Goal: Task Accomplishment & Management: Manage account settings

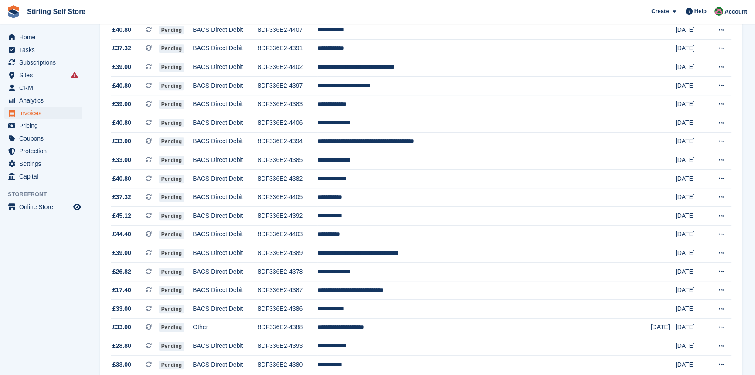
scroll to position [757, 0]
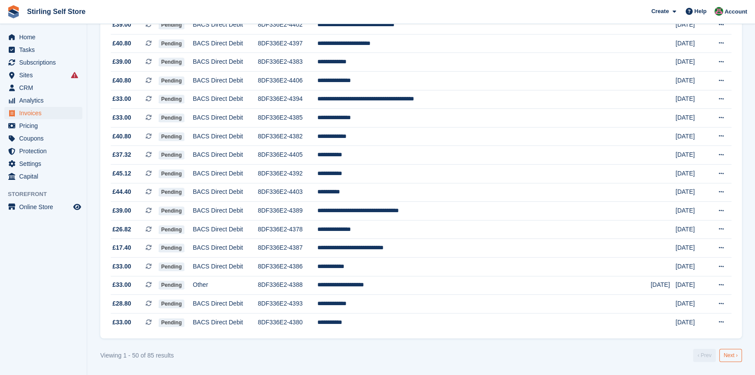
click at [734, 357] on link "Next ›" at bounding box center [731, 354] width 23 height 13
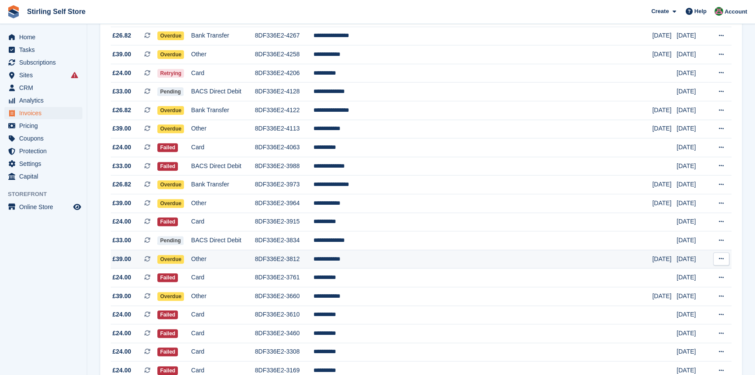
scroll to position [395, 0]
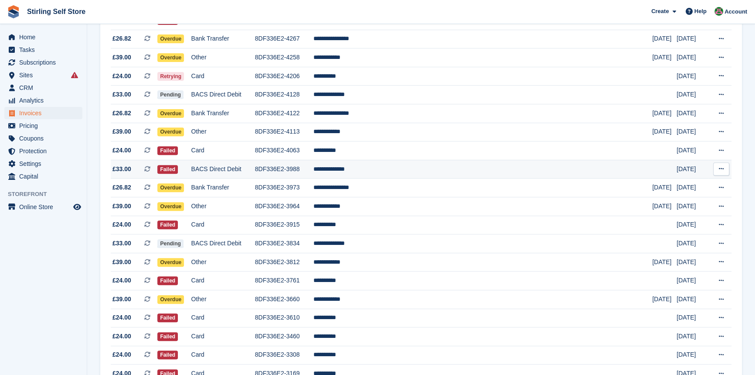
click at [383, 175] on td "**********" at bounding box center [483, 169] width 339 height 19
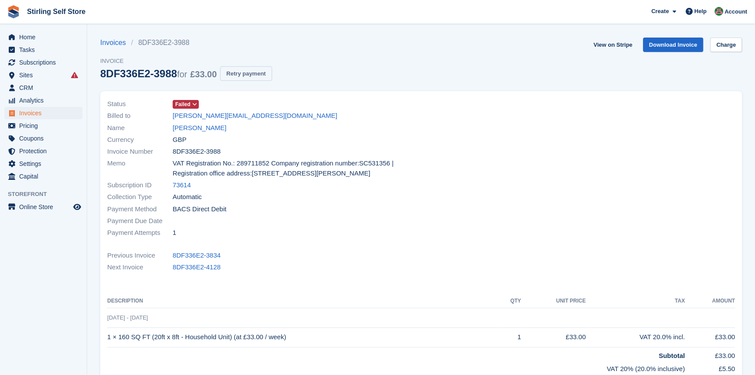
click at [248, 71] on button "Retry payment" at bounding box center [245, 73] width 51 height 14
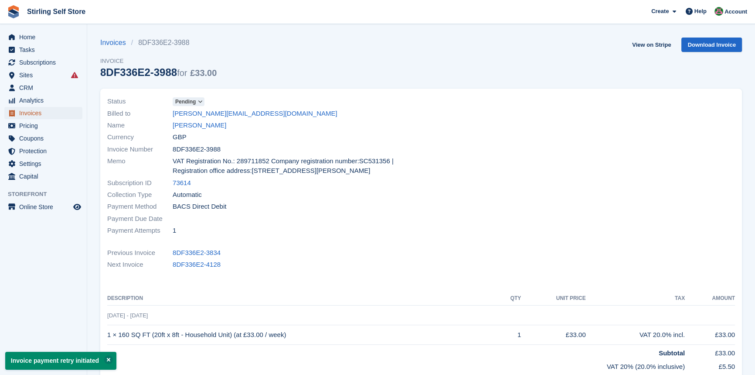
click at [46, 116] on span "Invoices" at bounding box center [45, 113] width 52 height 12
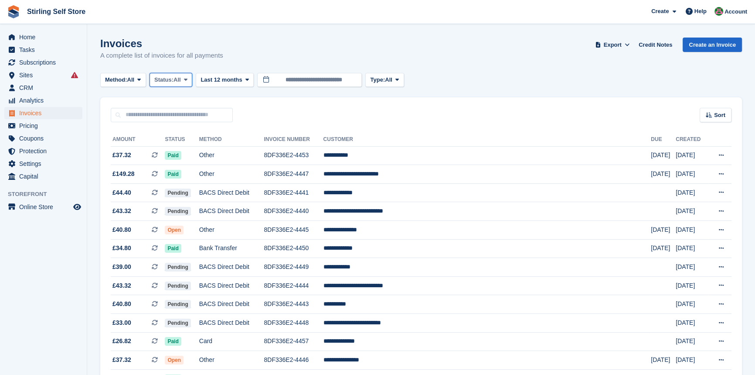
click at [185, 79] on span at bounding box center [185, 79] width 7 height 7
click at [177, 148] on link "Open" at bounding box center [192, 148] width 76 height 16
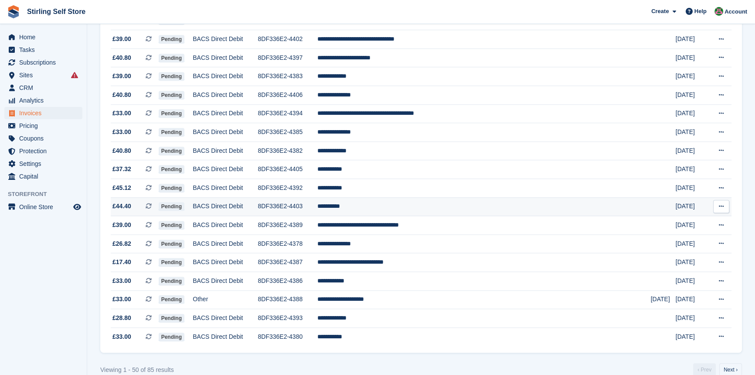
scroll to position [757, 0]
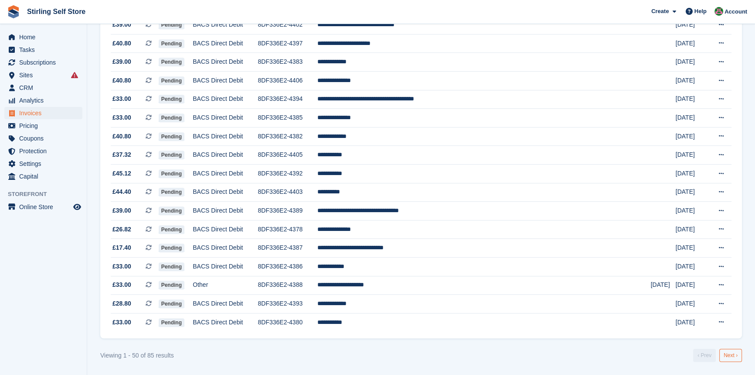
click at [730, 356] on link "Next ›" at bounding box center [731, 354] width 23 height 13
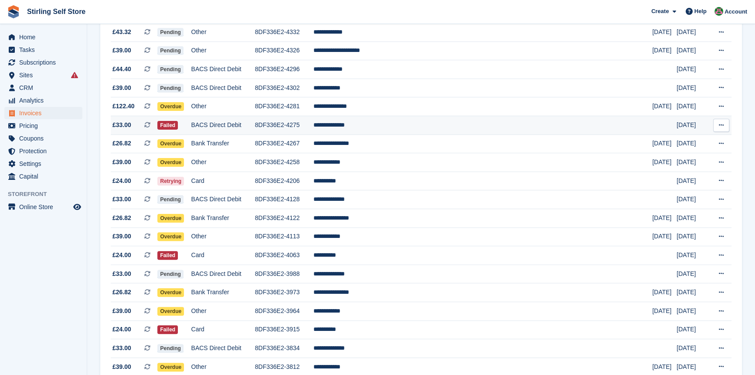
scroll to position [276, 0]
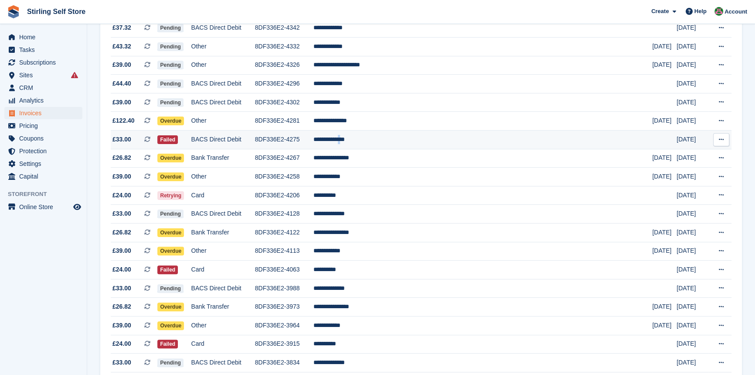
click at [397, 143] on td "**********" at bounding box center [483, 139] width 339 height 19
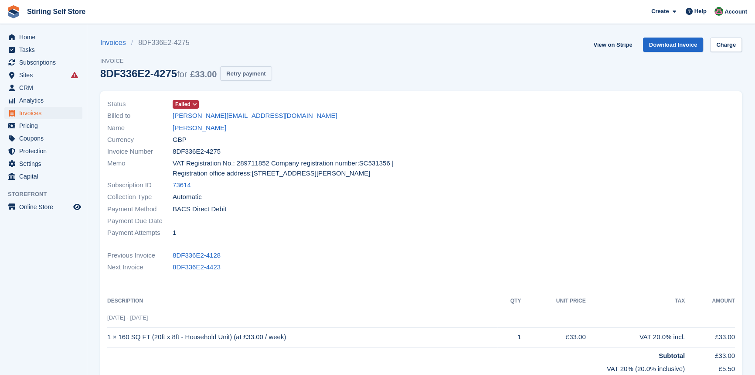
click at [249, 72] on button "Retry payment" at bounding box center [245, 73] width 51 height 14
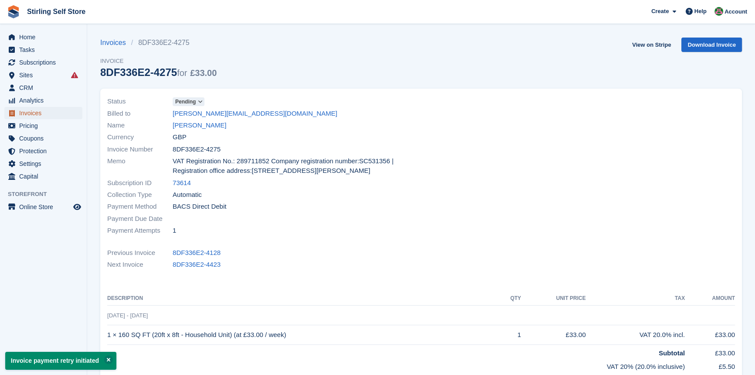
click at [48, 115] on span "Invoices" at bounding box center [45, 113] width 52 height 12
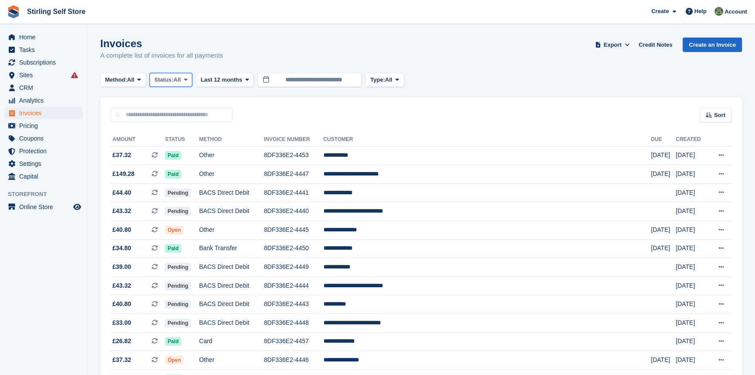
click at [188, 81] on icon at bounding box center [185, 80] width 3 height 6
click at [189, 151] on link "Open" at bounding box center [192, 148] width 76 height 16
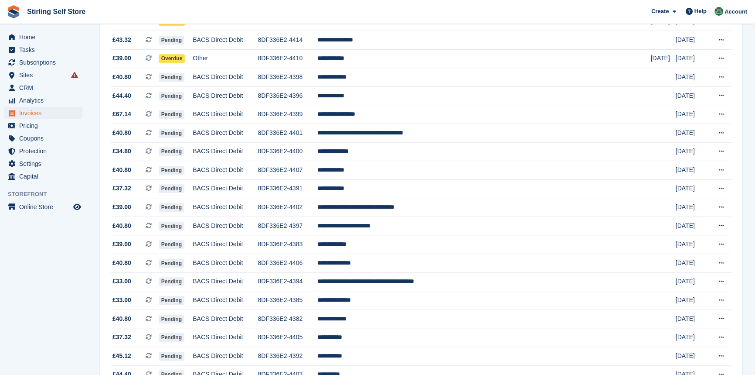
scroll to position [757, 0]
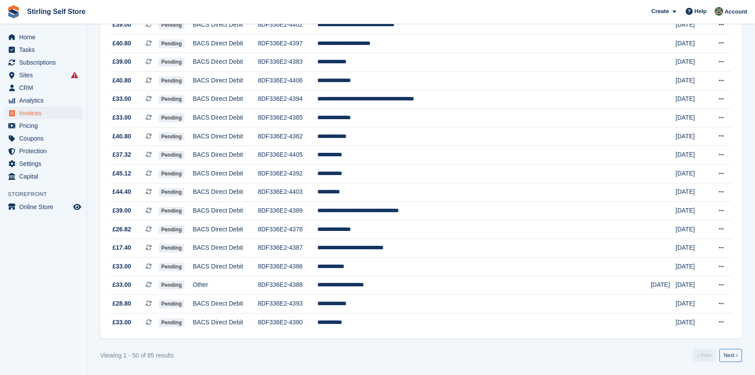
drag, startPoint x: 734, startPoint y: 354, endPoint x: 649, endPoint y: 326, distance: 89.5
click at [733, 354] on link "Next ›" at bounding box center [731, 354] width 23 height 13
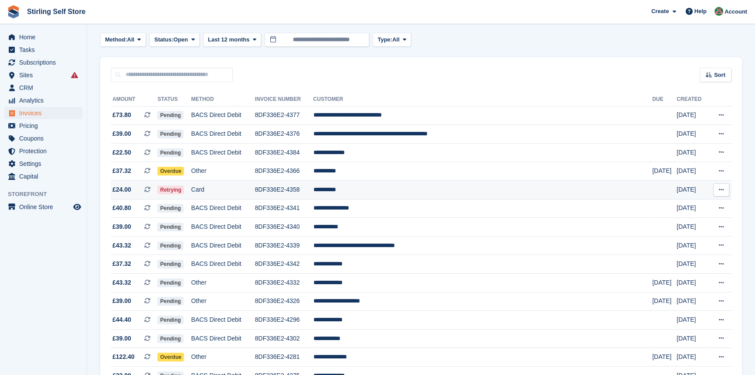
scroll to position [38, 0]
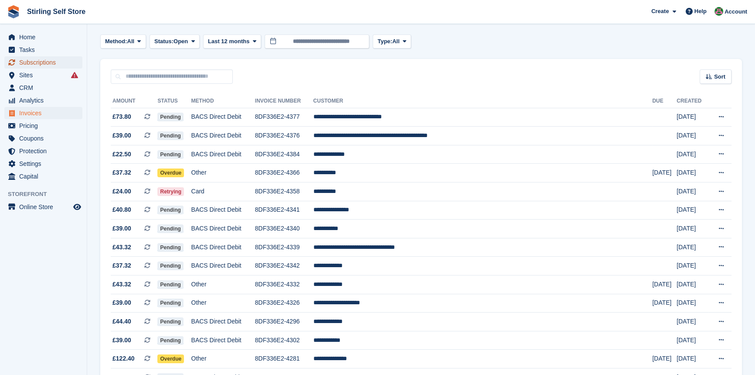
click at [48, 60] on span "Subscriptions" at bounding box center [45, 62] width 52 height 12
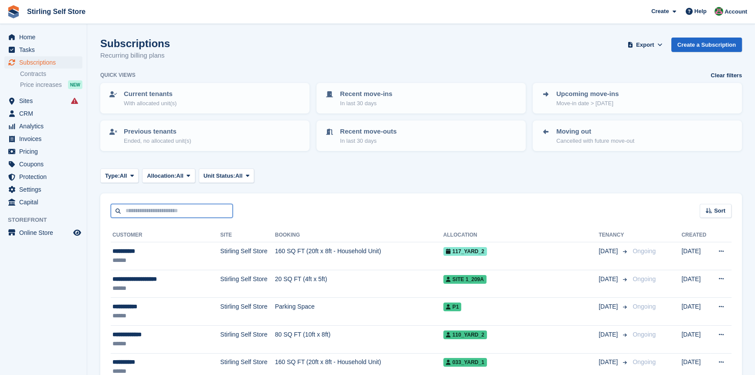
click at [149, 210] on input "text" at bounding box center [172, 211] width 122 height 14
type input "****"
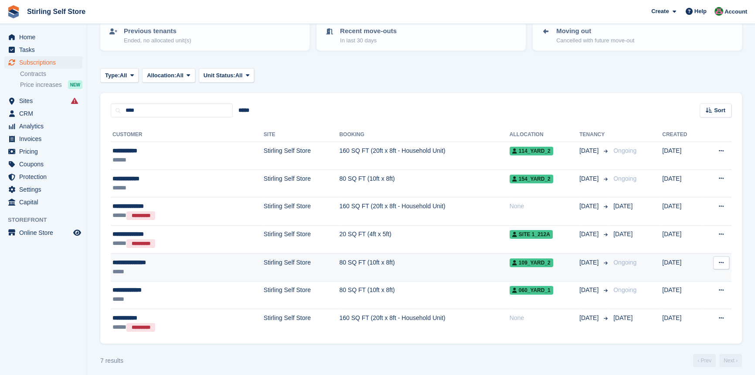
scroll to position [105, 0]
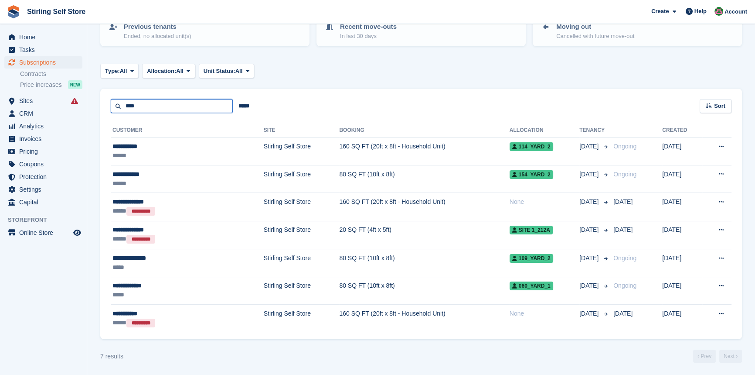
drag, startPoint x: 143, startPoint y: 107, endPoint x: 124, endPoint y: 107, distance: 18.3
click at [124, 107] on input "****" at bounding box center [172, 106] width 122 height 14
type input "***"
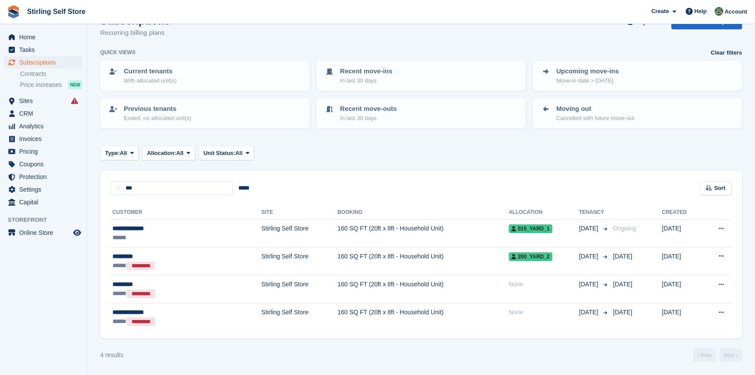
scroll to position [22, 0]
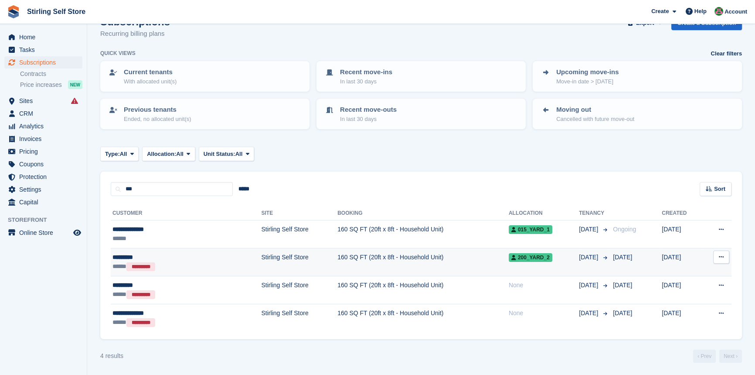
click at [338, 262] on td "160 SQ FT (20ft x 8ft - Household Unit)" at bounding box center [423, 262] width 171 height 28
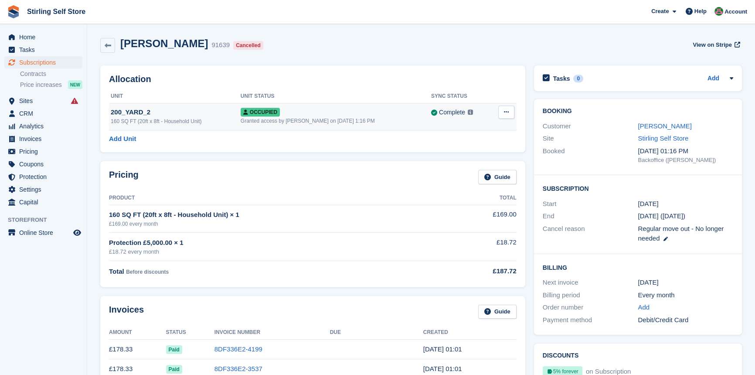
click at [506, 111] on icon at bounding box center [506, 112] width 5 height 6
click at [452, 148] on p "Deallocate" at bounding box center [473, 147] width 76 height 11
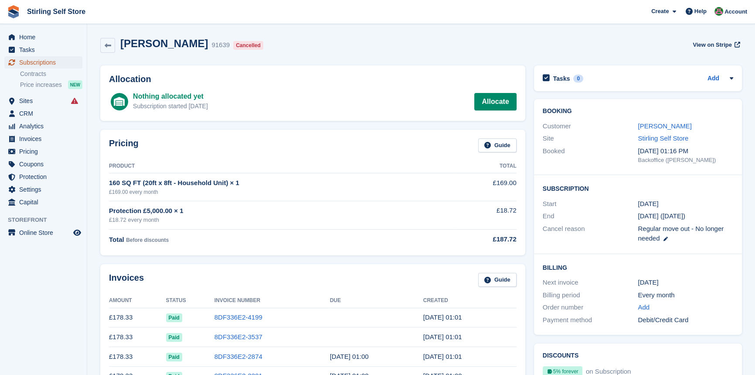
click at [44, 61] on span "Subscriptions" at bounding box center [45, 62] width 52 height 12
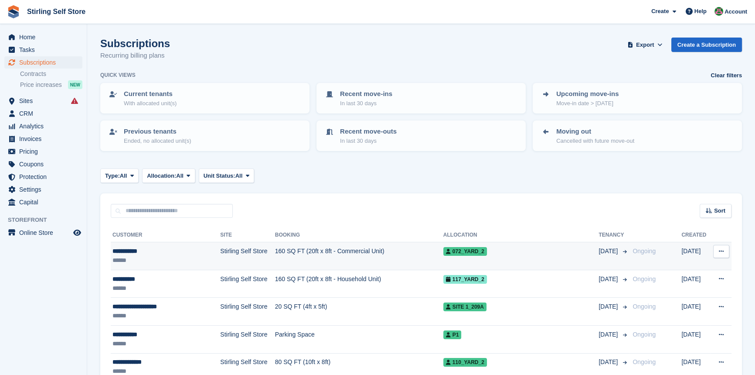
click at [307, 251] on td "160 SQ FT (20ft x 8ft - Commercial Unit)" at bounding box center [359, 256] width 168 height 28
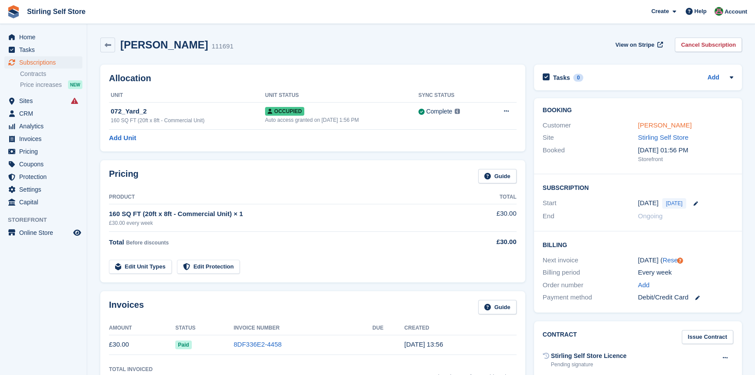
click at [656, 125] on link "[PERSON_NAME]" at bounding box center [665, 124] width 54 height 7
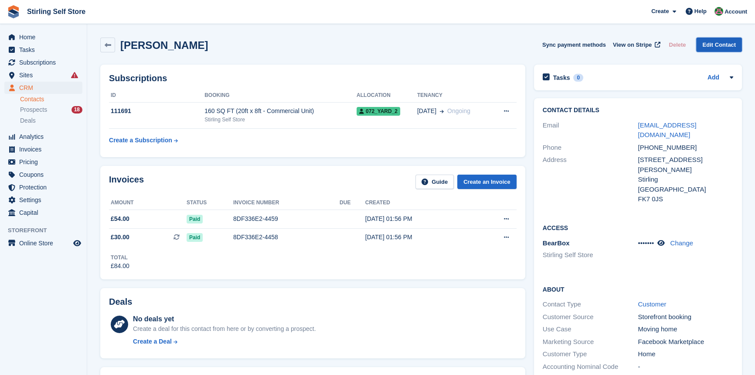
click at [724, 42] on link "Edit Contact" at bounding box center [719, 45] width 46 height 14
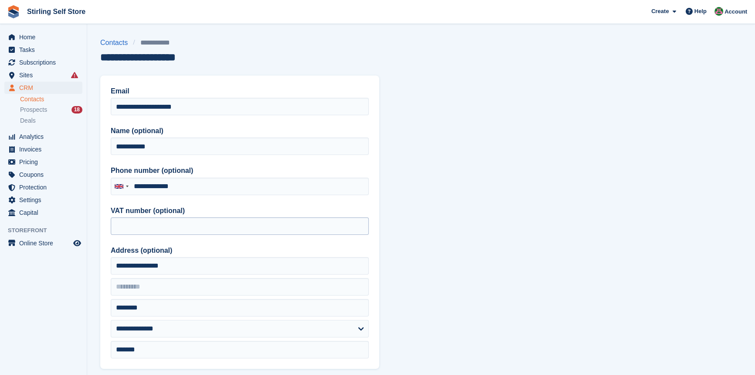
type input "**********"
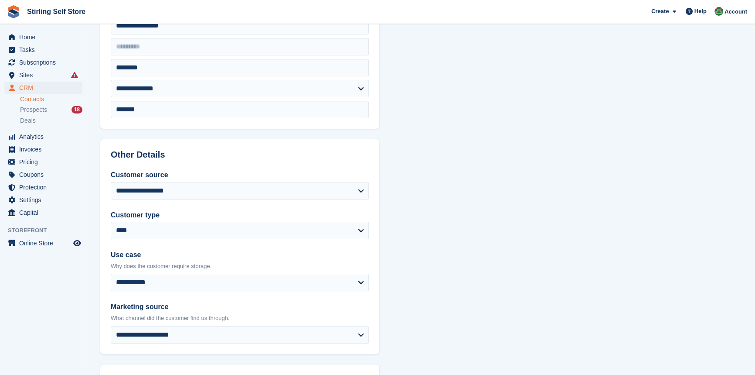
scroll to position [368, 0]
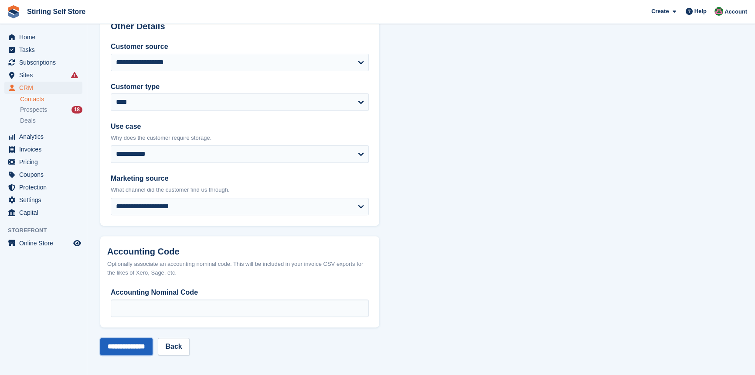
click at [129, 346] on input "**********" at bounding box center [126, 346] width 52 height 17
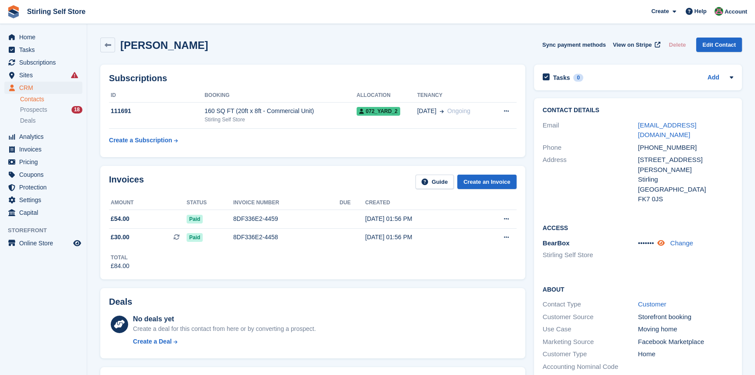
click at [664, 239] on icon at bounding box center [661, 242] width 7 height 7
drag, startPoint x: 720, startPoint y: 126, endPoint x: 638, endPoint y: 127, distance: 81.1
click at [638, 127] on div "[EMAIL_ADDRESS][DOMAIN_NAME]" at bounding box center [686, 130] width 96 height 20
copy link "[EMAIL_ADDRESS][DOMAIN_NAME]"
drag, startPoint x: 40, startPoint y: 35, endPoint x: 59, endPoint y: 51, distance: 25.1
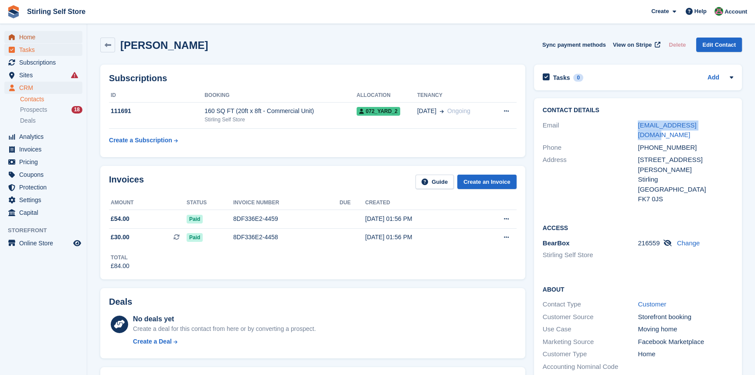
click at [41, 35] on span "Home" at bounding box center [45, 37] width 52 height 12
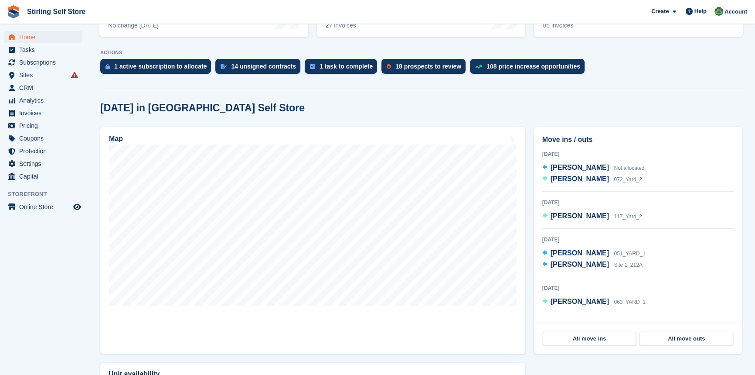
scroll to position [158, 0]
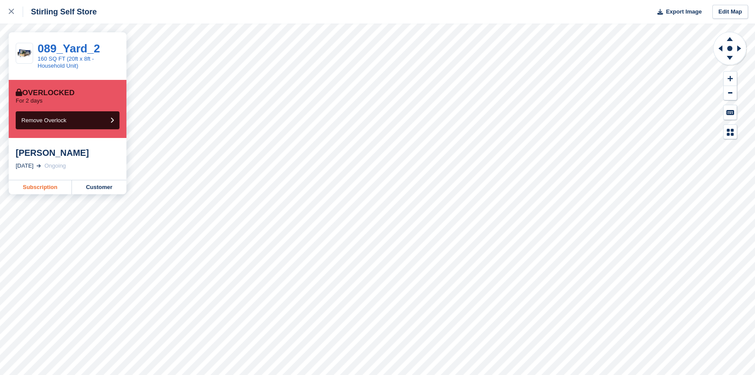
click at [38, 186] on link "Subscription" at bounding box center [40, 187] width 63 height 14
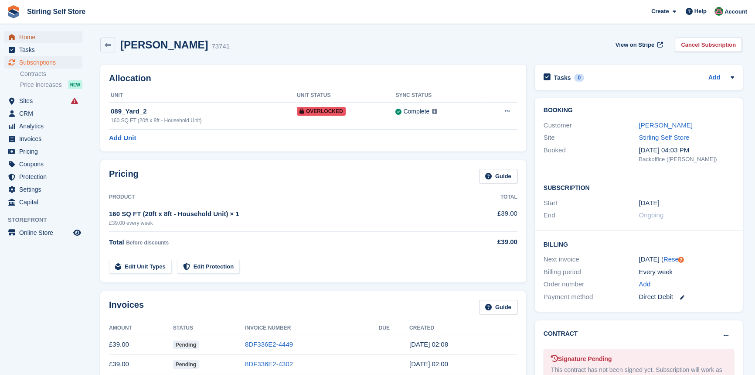
click at [46, 38] on span "Home" at bounding box center [45, 37] width 52 height 12
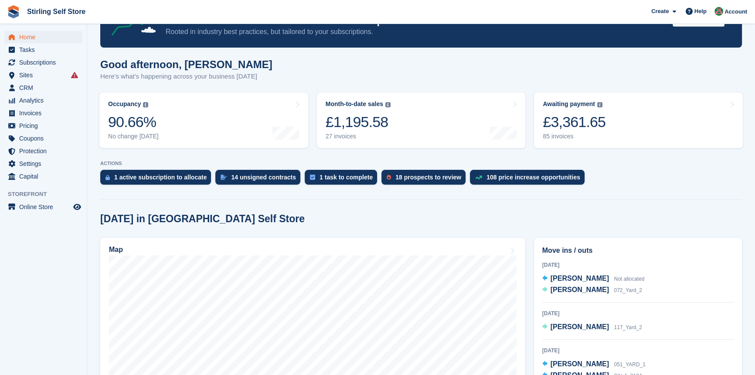
scroll to position [158, 0]
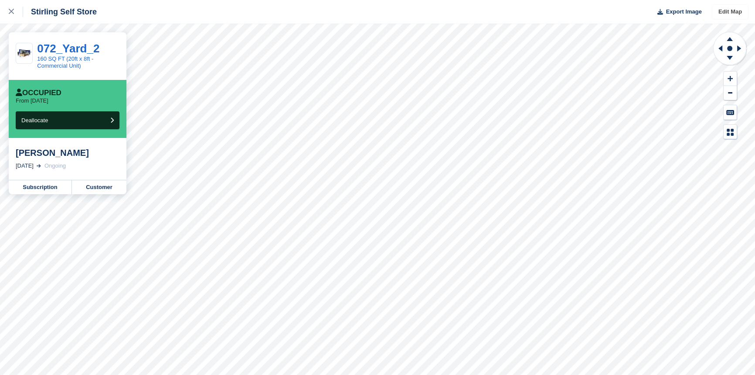
drag, startPoint x: 724, startPoint y: 11, endPoint x: 705, endPoint y: 21, distance: 21.3
click at [724, 11] on link "Edit Map" at bounding box center [731, 12] width 36 height 14
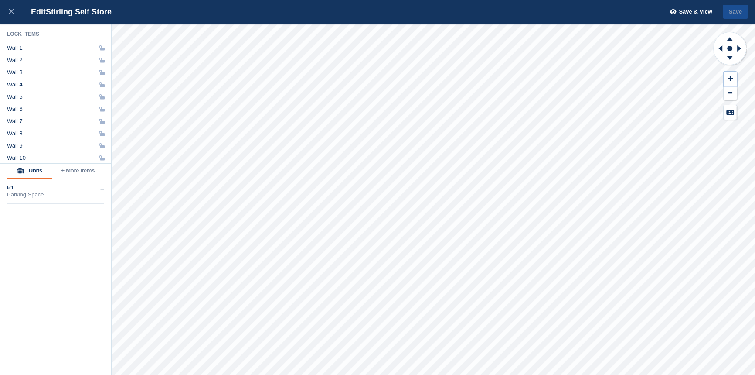
drag, startPoint x: 731, startPoint y: 79, endPoint x: 719, endPoint y: 61, distance: 21.9
click at [726, 76] on button at bounding box center [730, 79] width 13 height 14
click at [718, 48] on icon at bounding box center [719, 48] width 11 height 23
click at [727, 39] on icon at bounding box center [730, 37] width 23 height 11
click at [730, 95] on button at bounding box center [730, 93] width 13 height 14
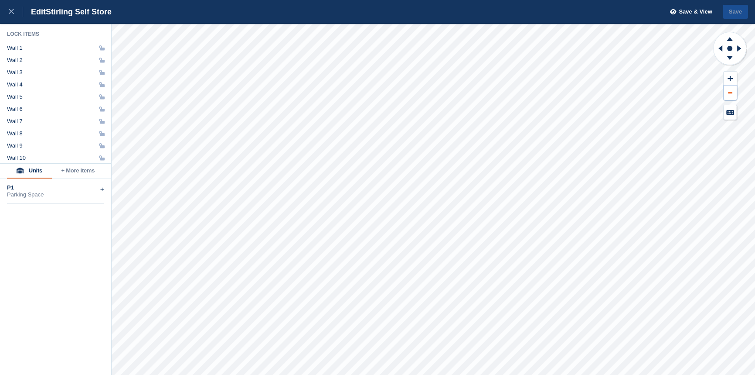
click at [730, 95] on button at bounding box center [730, 93] width 13 height 14
click at [728, 95] on button at bounding box center [730, 93] width 13 height 14
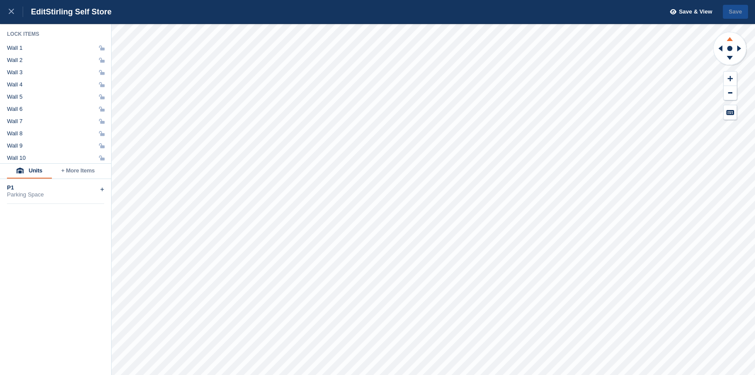
click at [730, 39] on icon at bounding box center [730, 39] width 6 height 4
click at [10, 10] on icon at bounding box center [11, 11] width 5 height 5
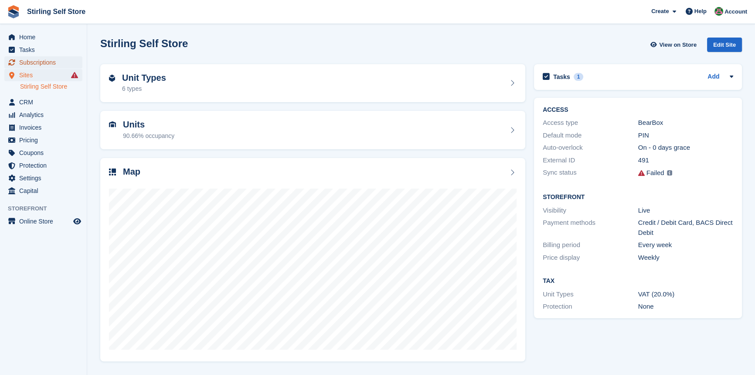
click at [39, 62] on span "Subscriptions" at bounding box center [45, 62] width 52 height 12
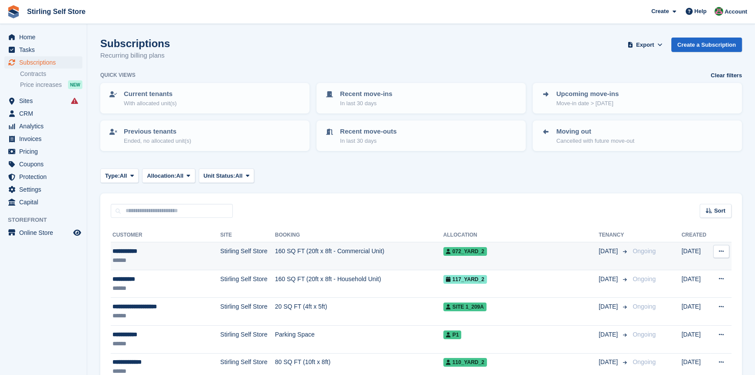
click at [342, 251] on td "160 SQ FT (20ft x 8ft - Commercial Unit)" at bounding box center [359, 256] width 168 height 28
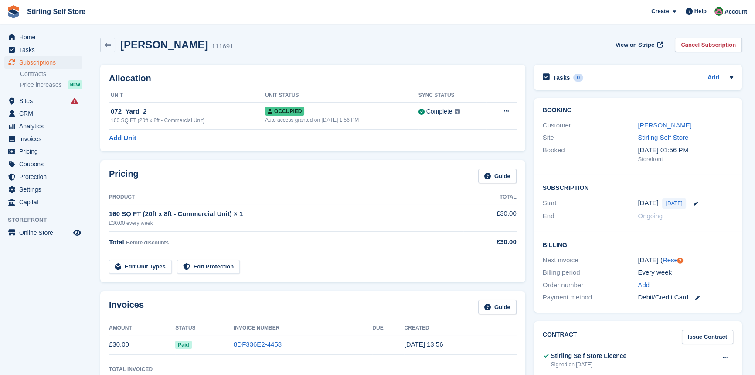
click at [711, 191] on div "Subscription Start [DATE] [DATE] End Ongoing" at bounding box center [638, 202] width 208 height 57
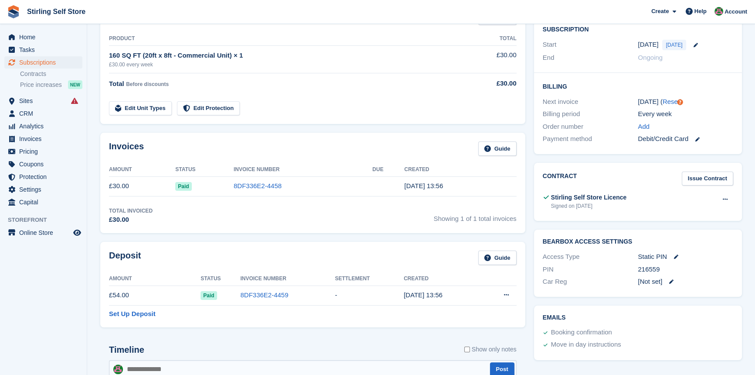
drag, startPoint x: 665, startPoint y: 267, endPoint x: 629, endPoint y: 266, distance: 35.8
click at [629, 266] on div "PIN 216559" at bounding box center [638, 269] width 191 height 13
copy div "216559"
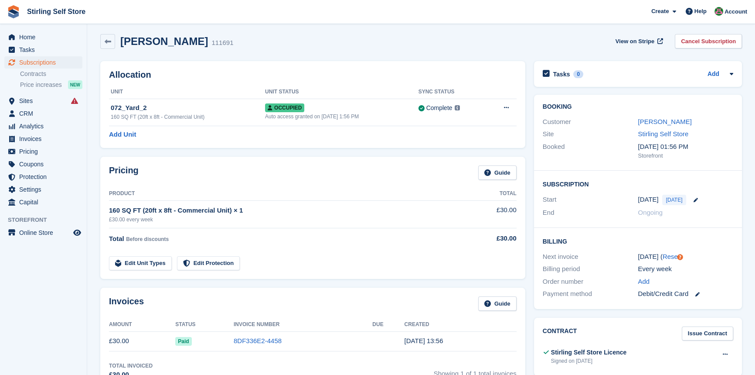
scroll to position [0, 0]
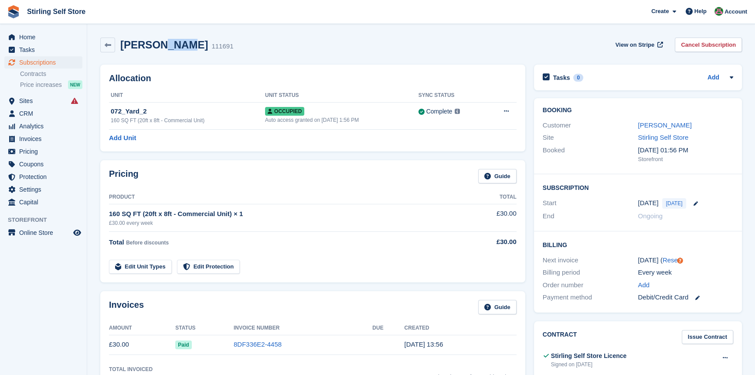
drag, startPoint x: 178, startPoint y: 45, endPoint x: 156, endPoint y: 44, distance: 22.3
click at [156, 44] on h2 "[PERSON_NAME]" at bounding box center [164, 45] width 88 height 12
copy h2 "Khan"
click at [648, 125] on link "[PERSON_NAME]" at bounding box center [665, 124] width 54 height 7
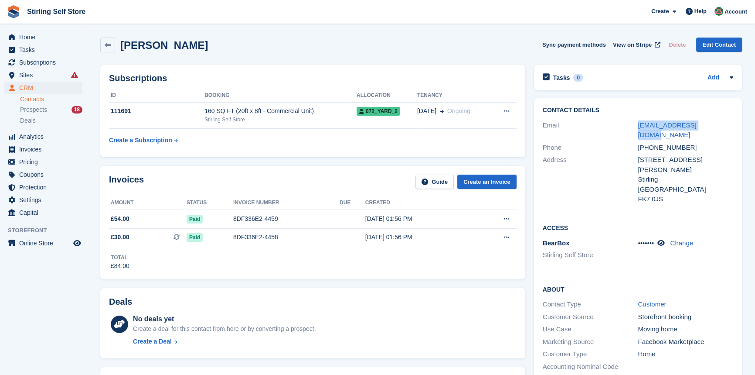
drag, startPoint x: 683, startPoint y: 124, endPoint x: 631, endPoint y: 124, distance: 51.9
click at [631, 124] on div "Email [EMAIL_ADDRESS][DOMAIN_NAME]" at bounding box center [638, 130] width 191 height 22
copy div "[EMAIL_ADDRESS][DOMAIN_NAME]"
drag, startPoint x: 704, startPoint y: 136, endPoint x: 629, endPoint y: 136, distance: 74.6
click at [629, 141] on div "Phone [PHONE_NUMBER]" at bounding box center [638, 147] width 191 height 13
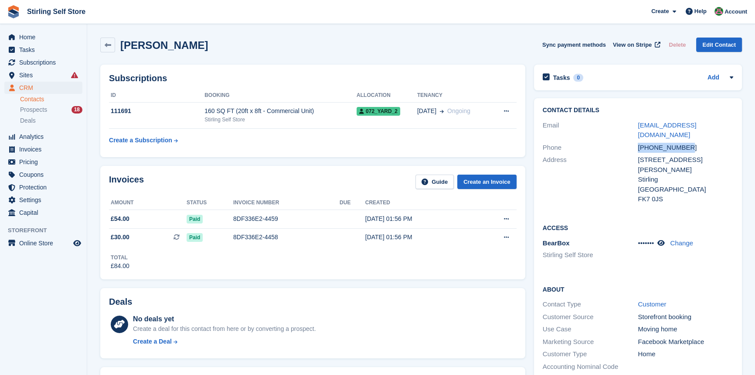
copy div "[PHONE_NUMBER]"
drag, startPoint x: 665, startPoint y: 183, endPoint x: 635, endPoint y: 152, distance: 43.2
click at [635, 154] on div "Address [STREET_ADDRESS][PERSON_NAME] [GEOGRAPHIC_DATA] United Kingdom FK7 0JS" at bounding box center [638, 180] width 191 height 52
copy div "[STREET_ADDRESS][PERSON_NAME]"
